Goal: Task Accomplishment & Management: Complete application form

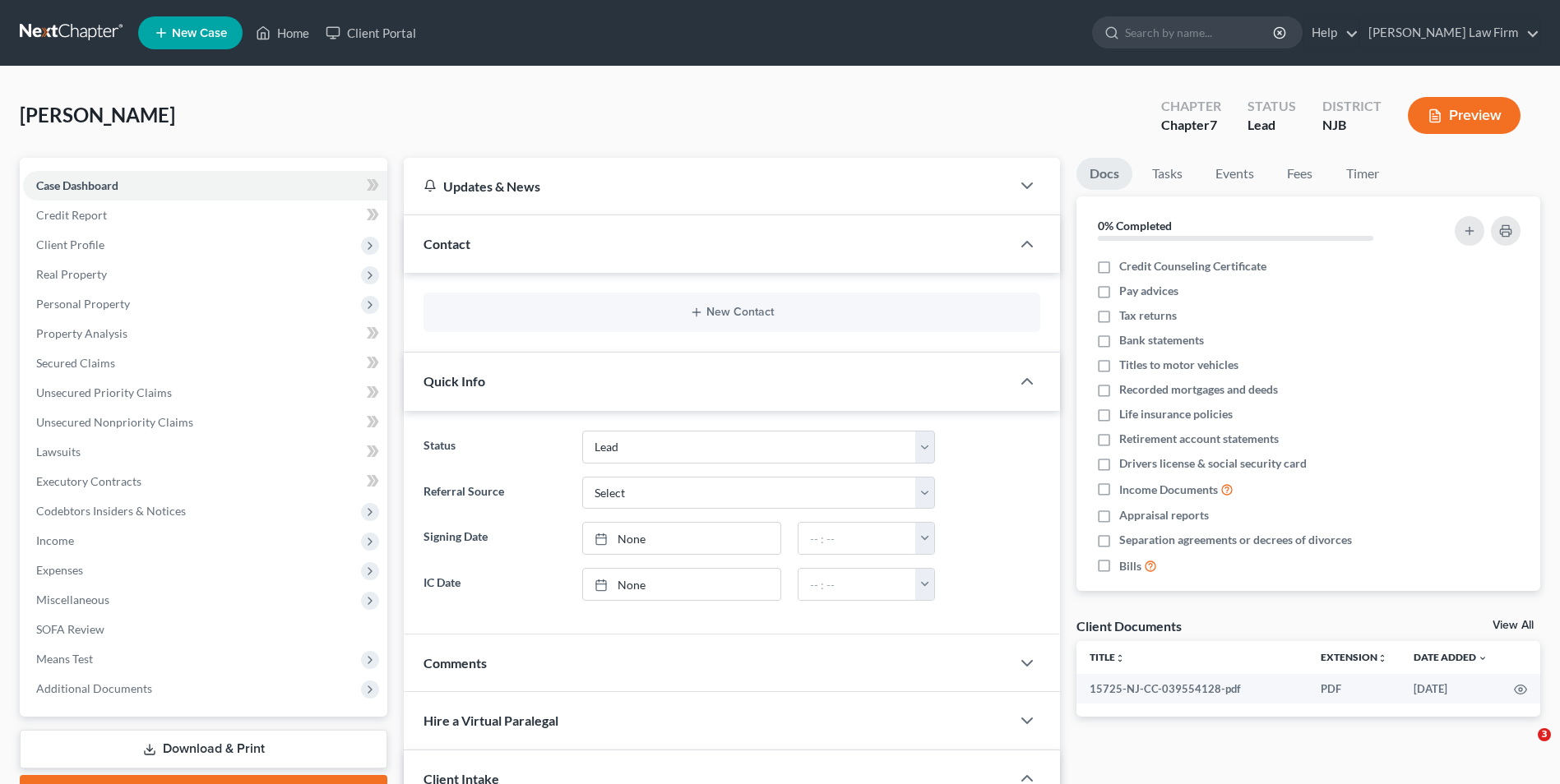
select select "4"
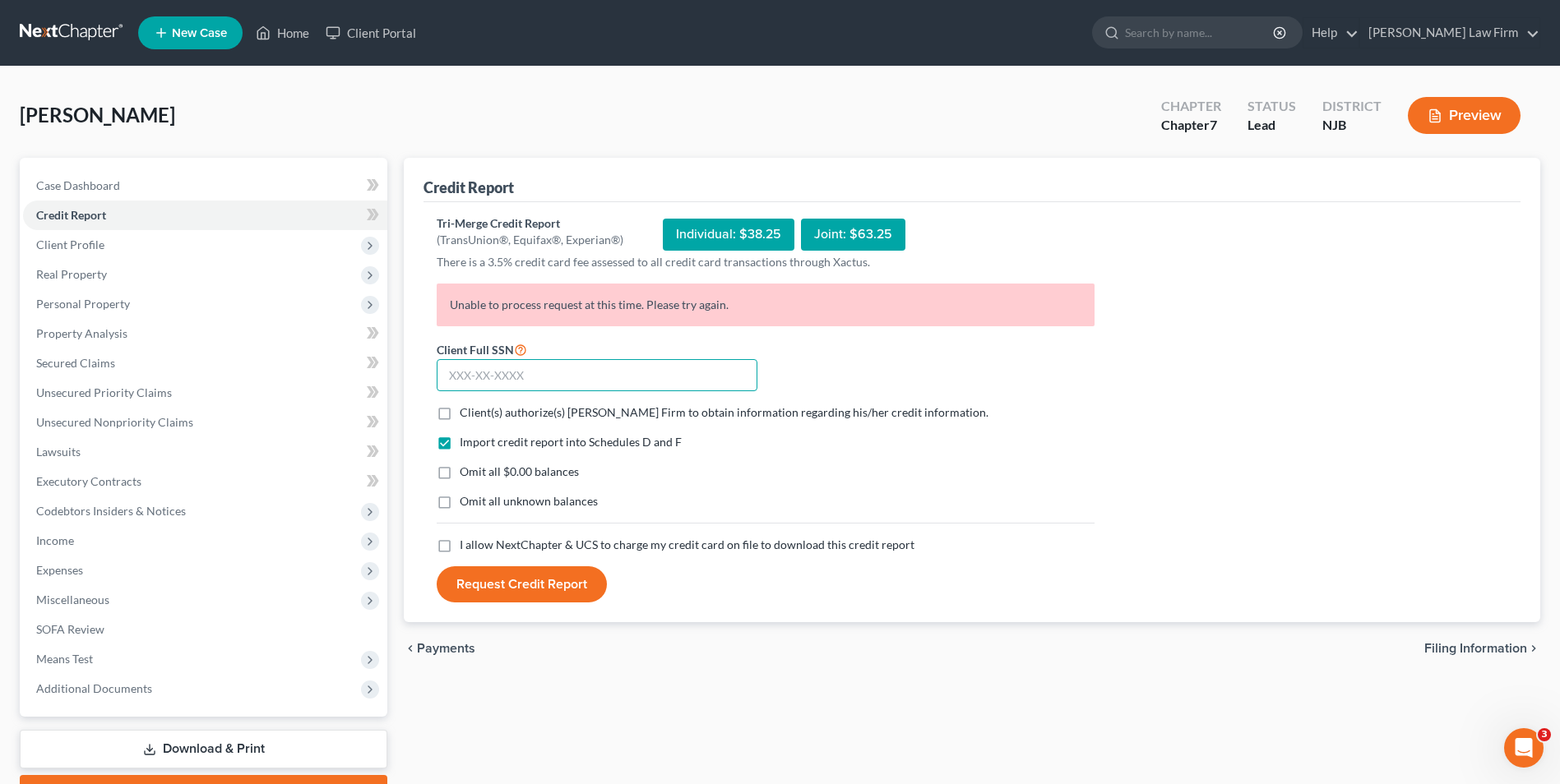
click at [533, 374] on input "text" at bounding box center [597, 376] width 321 height 33
type input "148-82-3944"
click at [460, 412] on label "Client(s) authorize(s) [PERSON_NAME] Firm to obtain information regarding his/h…" at bounding box center [723, 413] width 529 height 17
click at [466, 412] on input "Client(s) authorize(s) [PERSON_NAME] Firm to obtain information regarding his/h…" at bounding box center [472, 410] width 11 height 11
checkbox input "true"
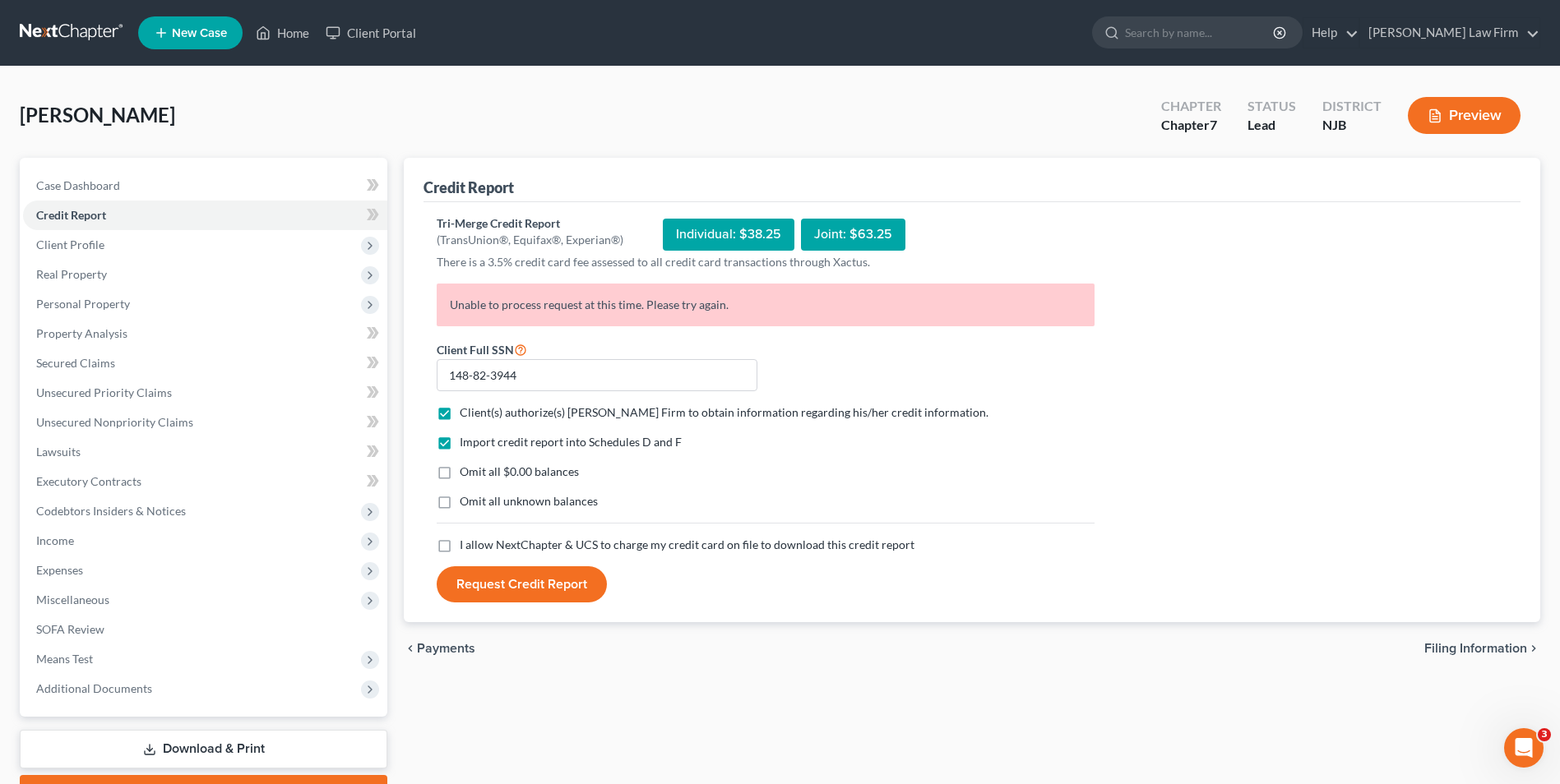
click at [460, 551] on label "I allow NextChapter & UCS to charge my credit card on file to download this cre…" at bounding box center [687, 545] width 455 height 17
click at [466, 548] on input "I allow NextChapter & UCS to charge my credit card on file to download this cre…" at bounding box center [472, 542] width 11 height 11
checkbox input "true"
click at [504, 584] on button "Request Credit Report" at bounding box center [521, 584] width 170 height 36
